Goal: Transaction & Acquisition: Purchase product/service

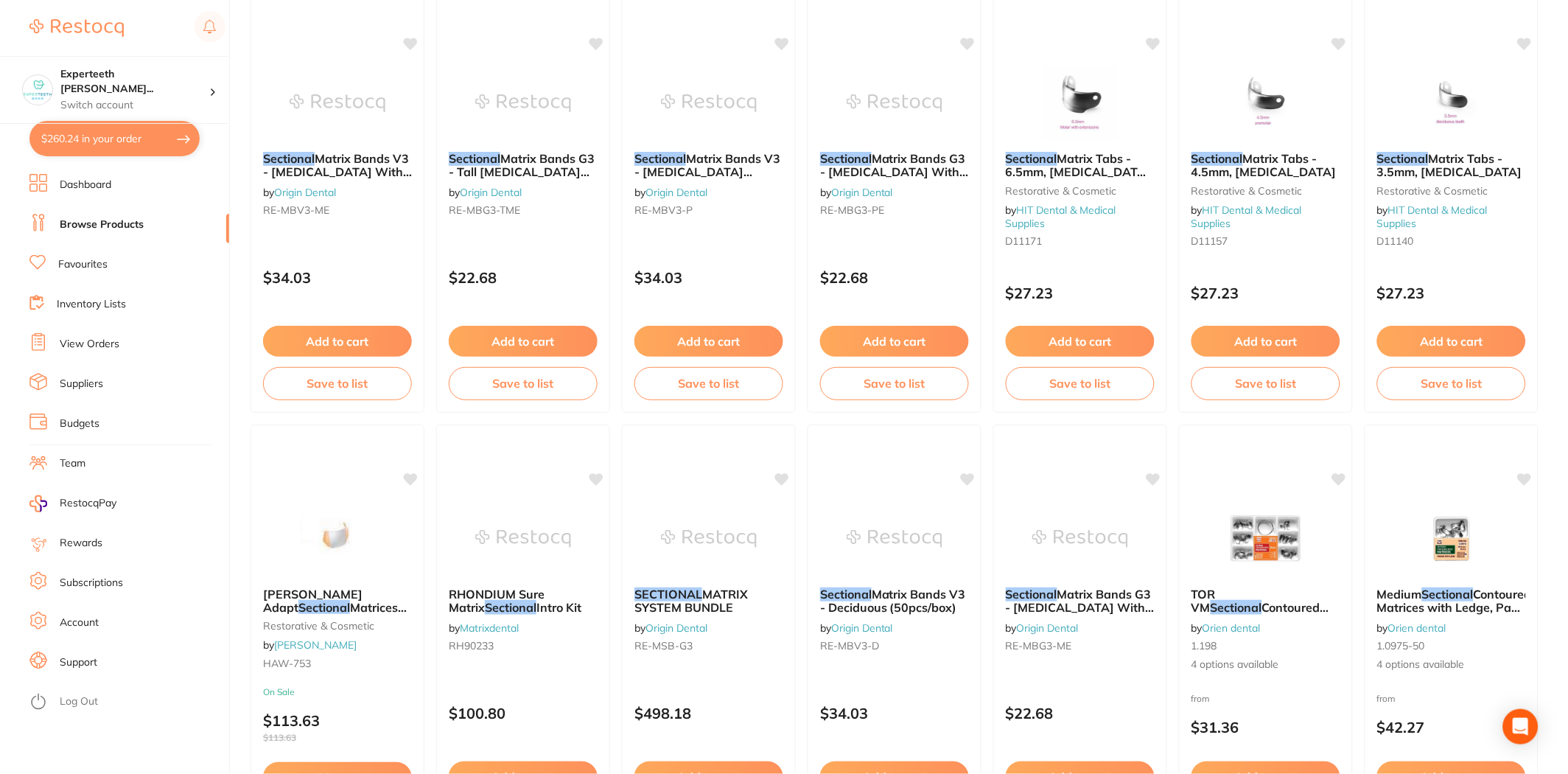
click at [98, 219] on link "Browse Products" at bounding box center [101, 224] width 84 height 15
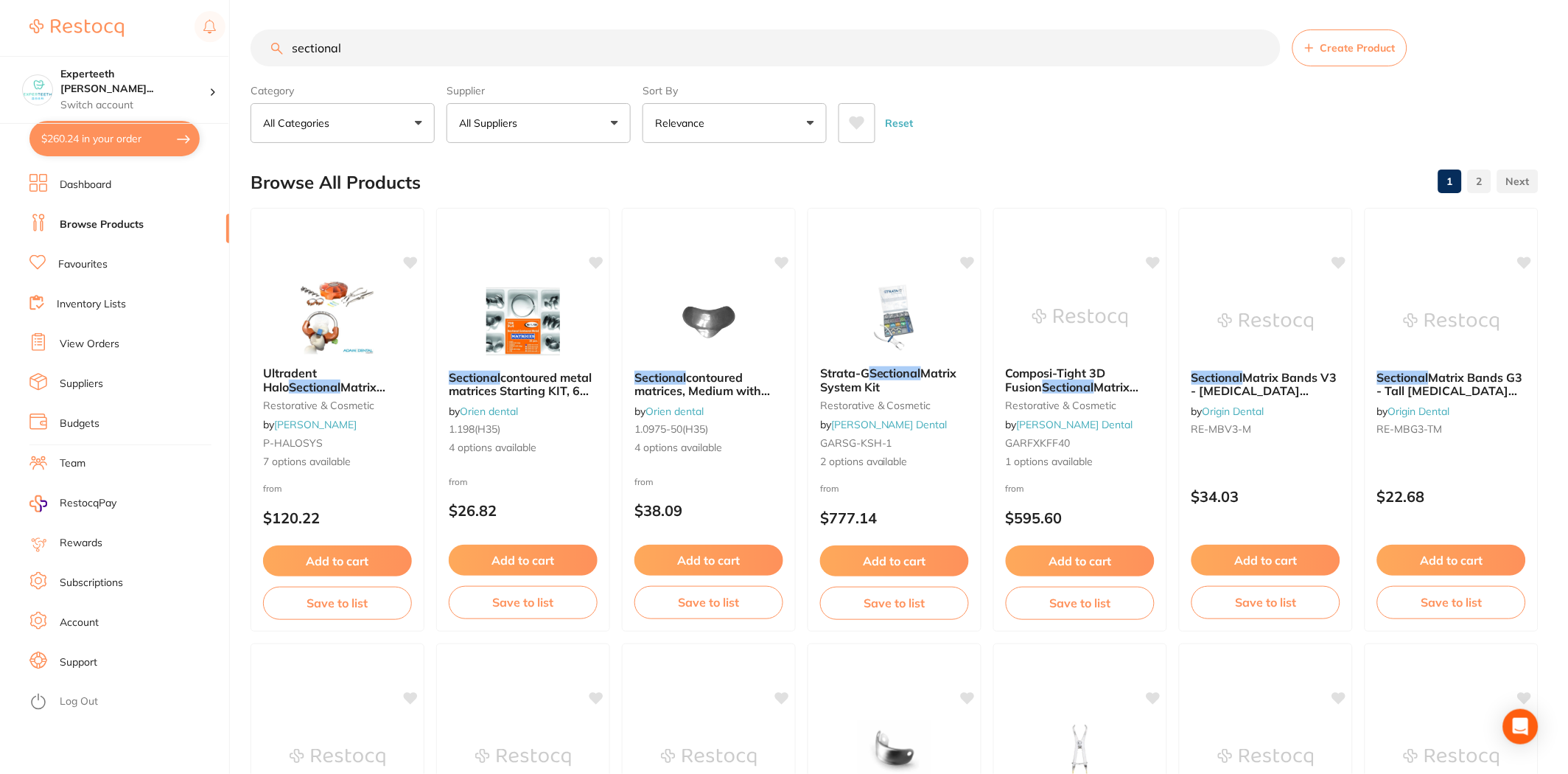
click at [84, 306] on link "Inventory Lists" at bounding box center [91, 304] width 69 height 15
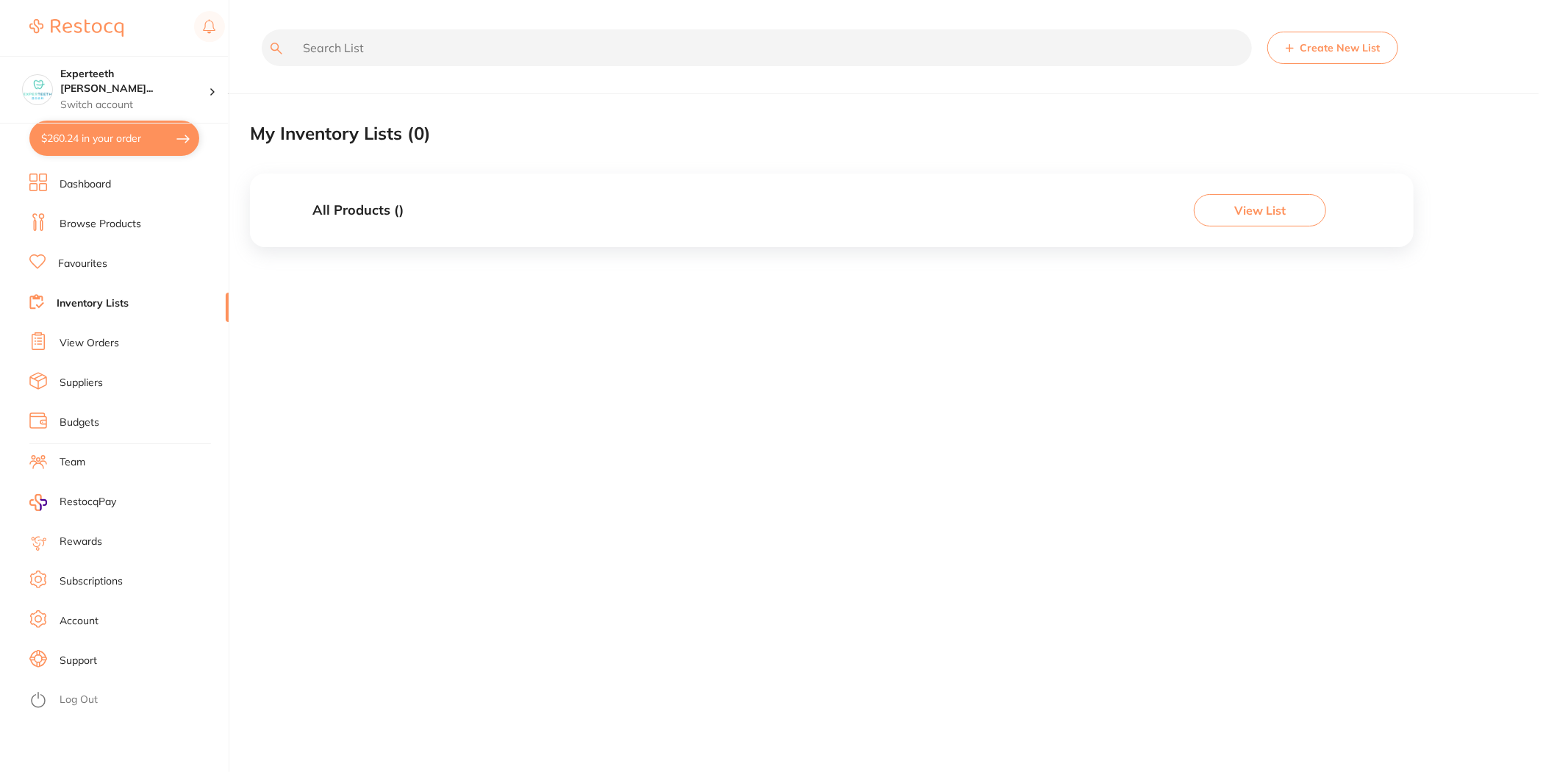
click at [91, 342] on link "View Orders" at bounding box center [89, 342] width 59 height 15
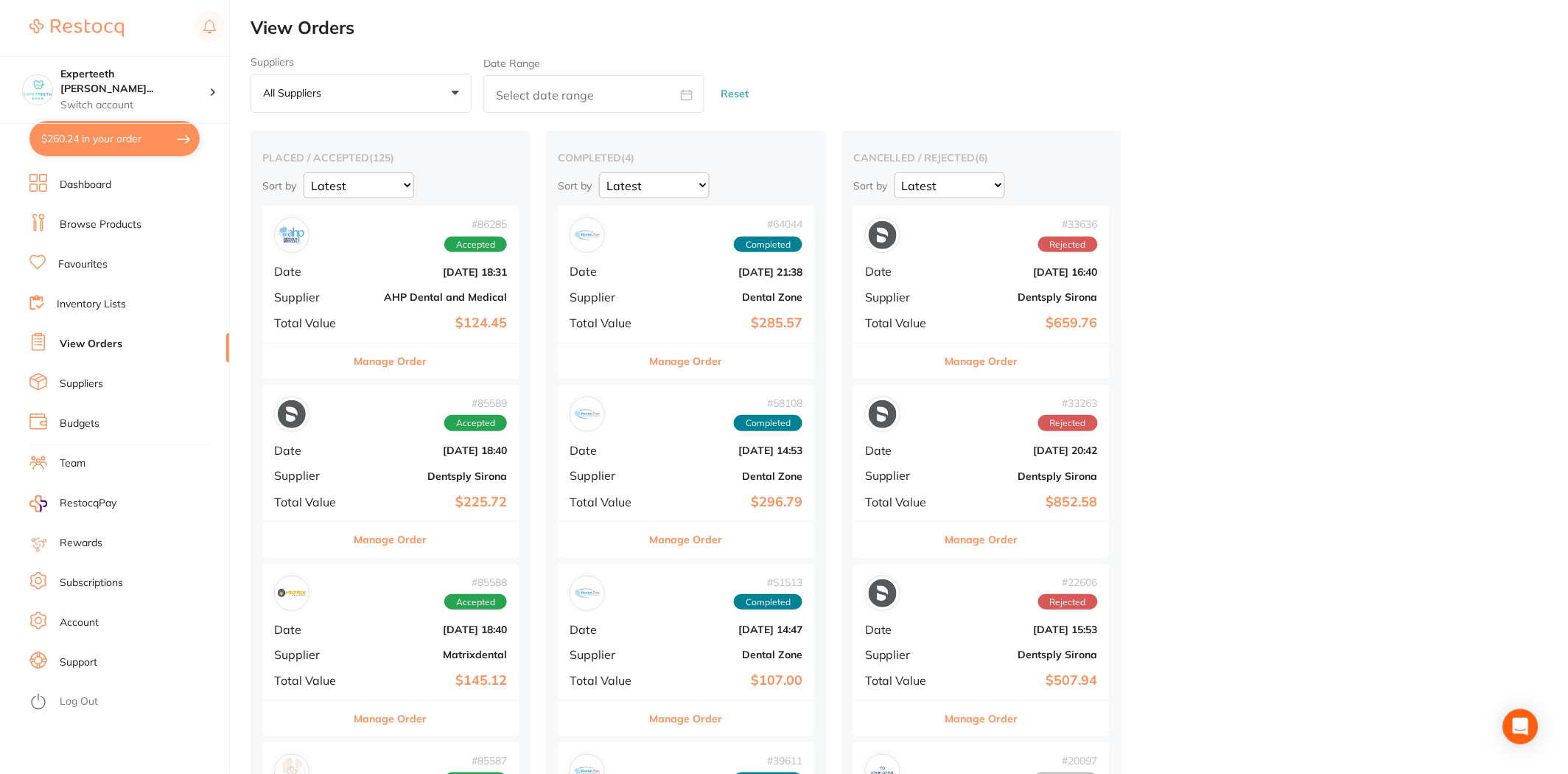
click at [107, 148] on button "$260.24 in your order" at bounding box center [115, 139] width 171 height 36
checkbox input "true"
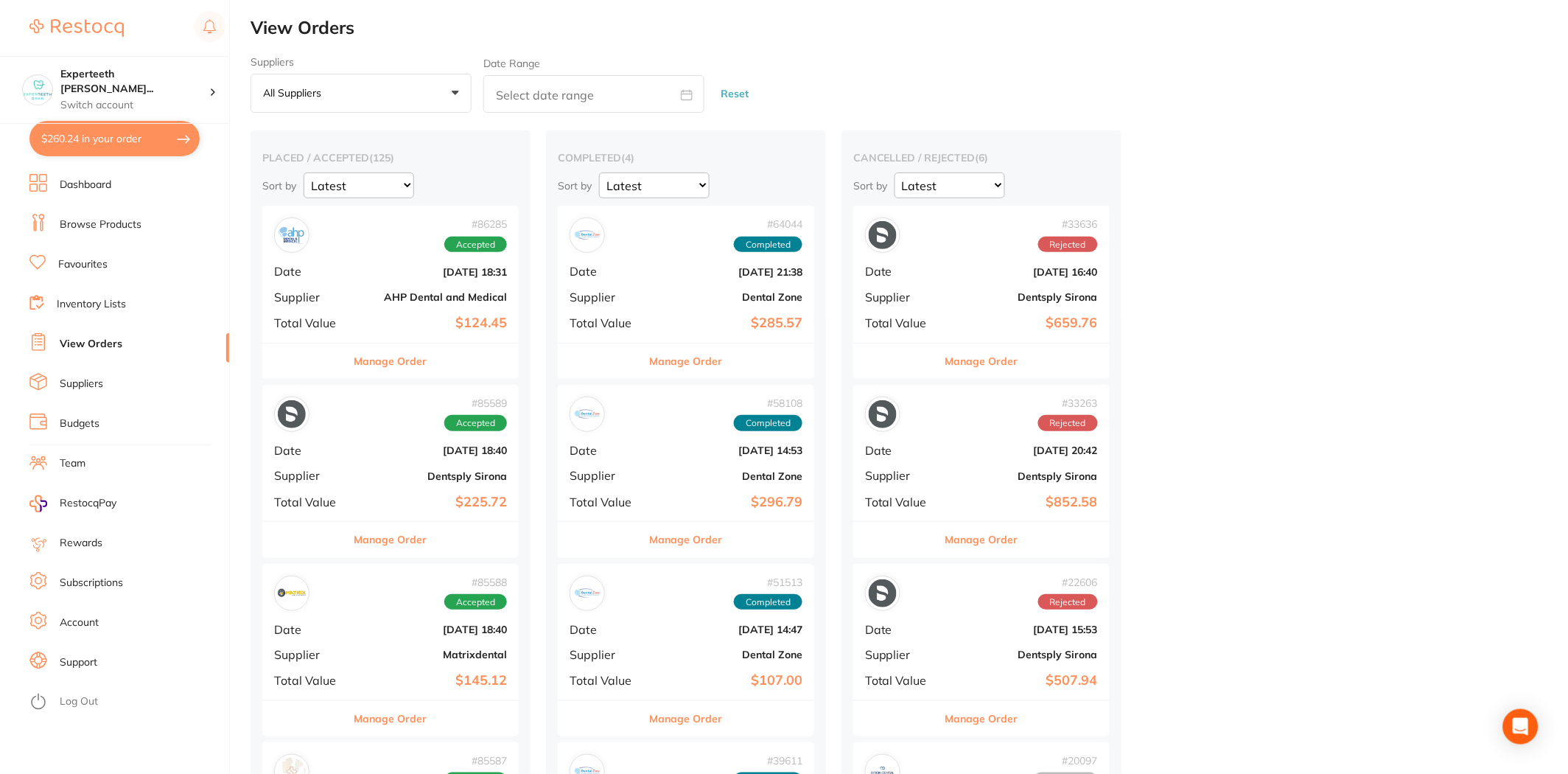
checkbox input "true"
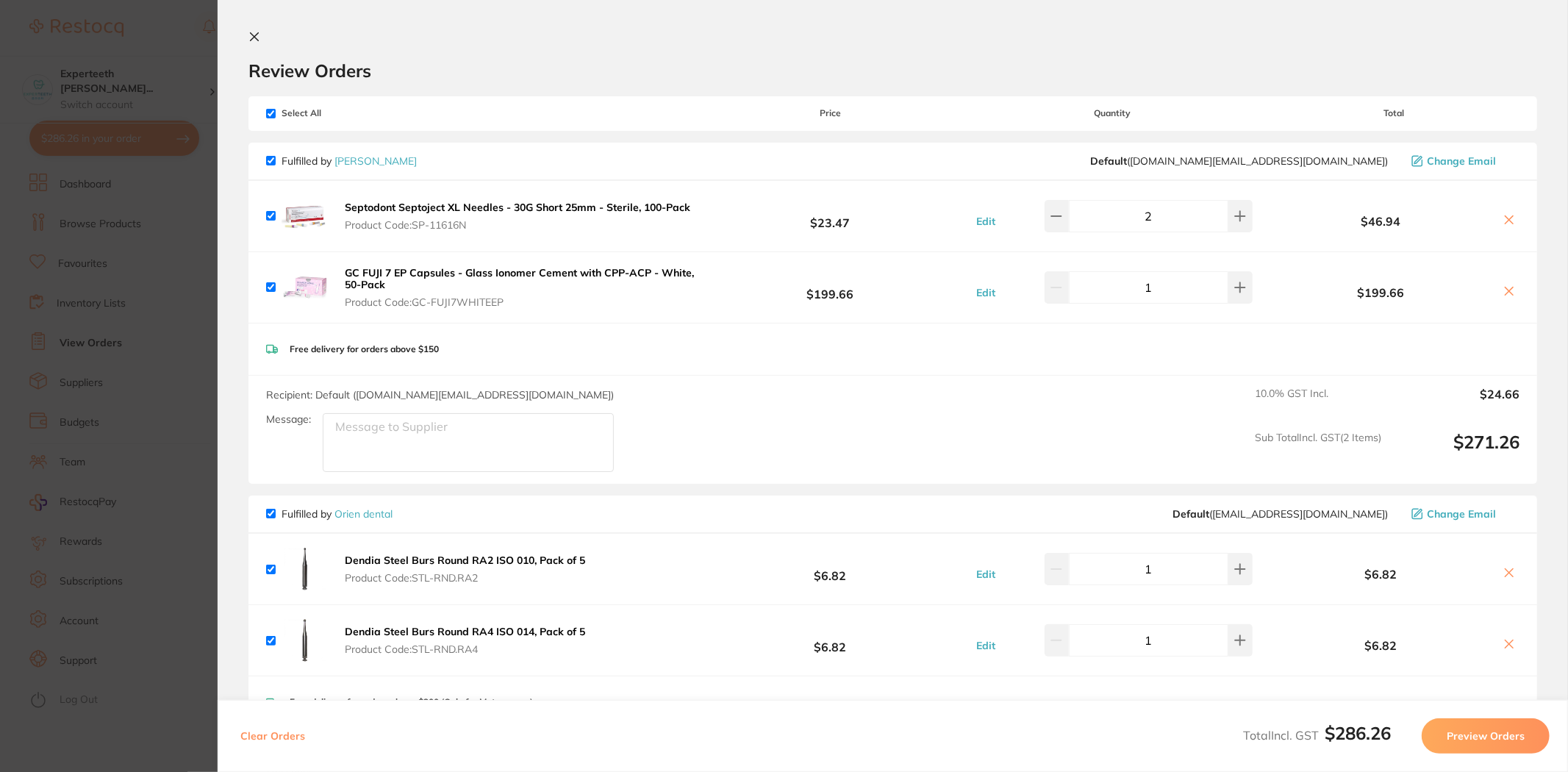
click at [151, 398] on section "Update RRP Set your pre negotiated price for this item. Item Agreed RRP (excl. …" at bounding box center [784, 386] width 1568 height 772
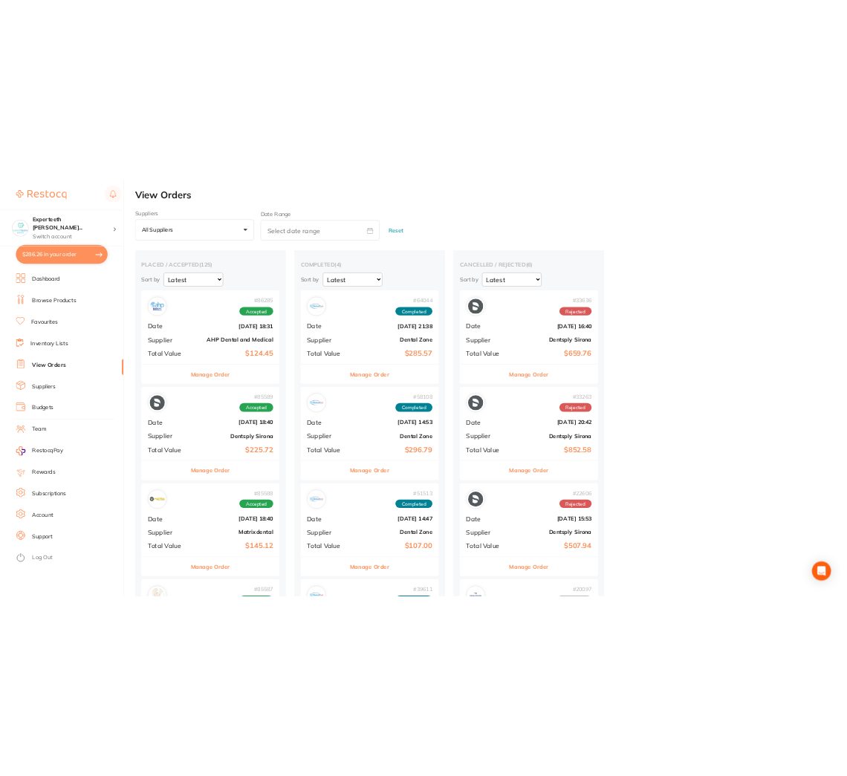
scroll to position [660, 0]
